Goal: Navigation & Orientation: Find specific page/section

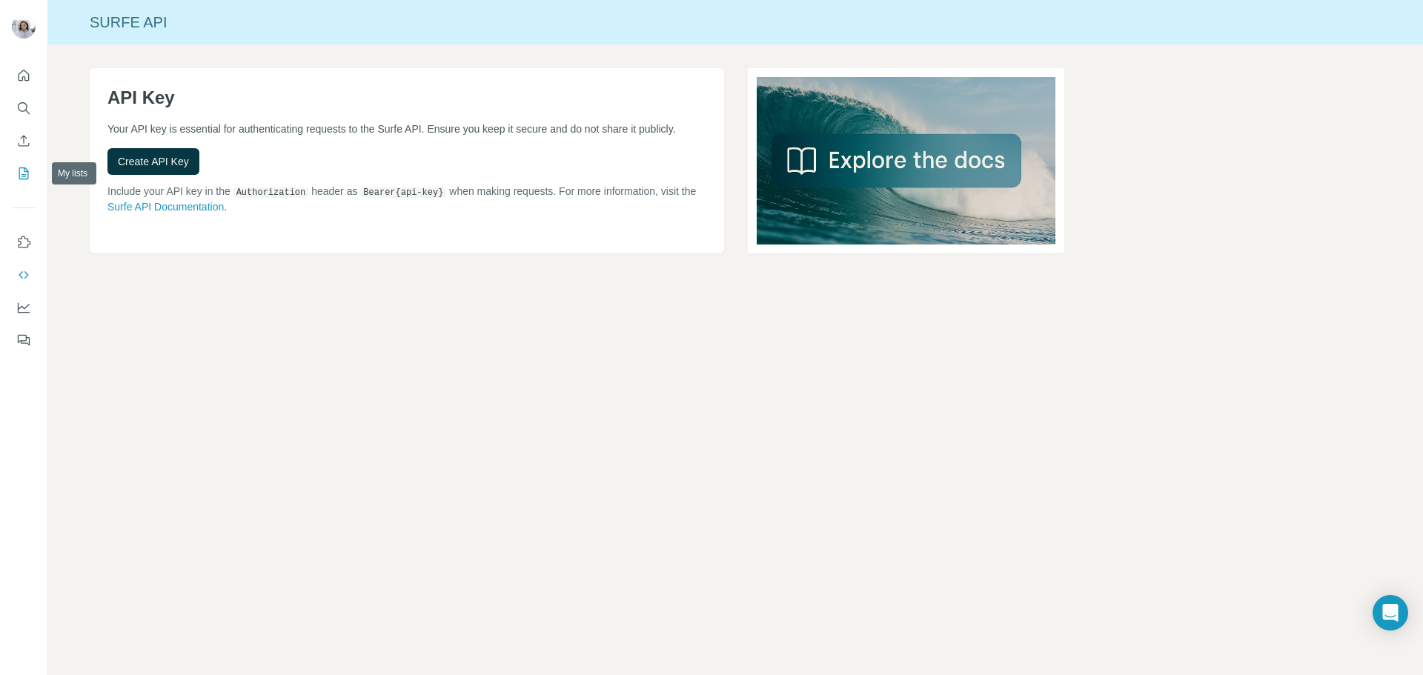
click at [22, 180] on icon "My lists" at bounding box center [23, 173] width 15 height 15
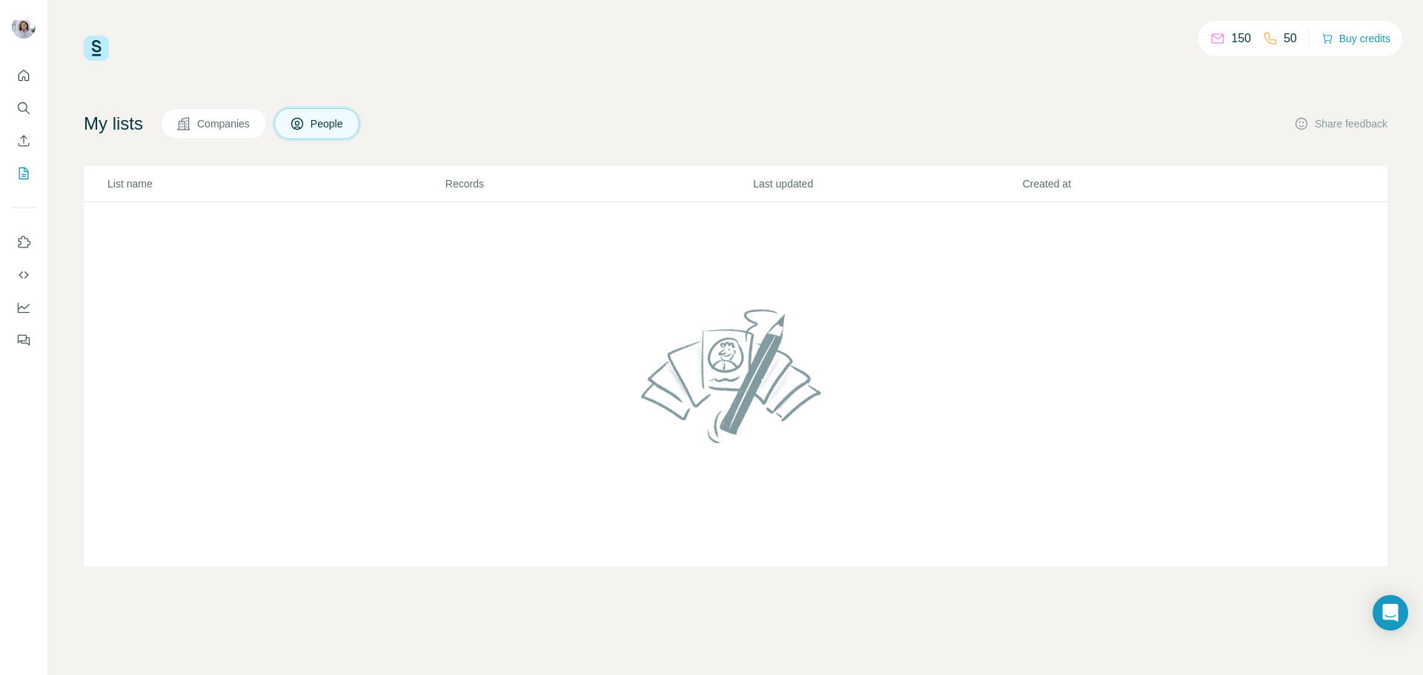
click at [36, 277] on div at bounding box center [23, 203] width 47 height 300
click at [30, 251] on button "Use Surfe on LinkedIn" at bounding box center [24, 242] width 24 height 27
click at [27, 294] on nav at bounding box center [24, 291] width 24 height 125
click at [24, 299] on button "Dashboard" at bounding box center [24, 307] width 24 height 27
